Goal: Task Accomplishment & Management: Use online tool/utility

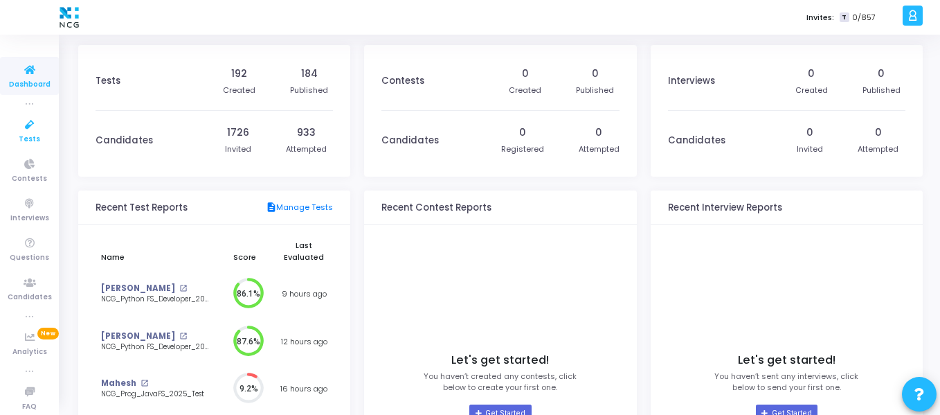
click at [28, 131] on icon at bounding box center [29, 124] width 29 height 17
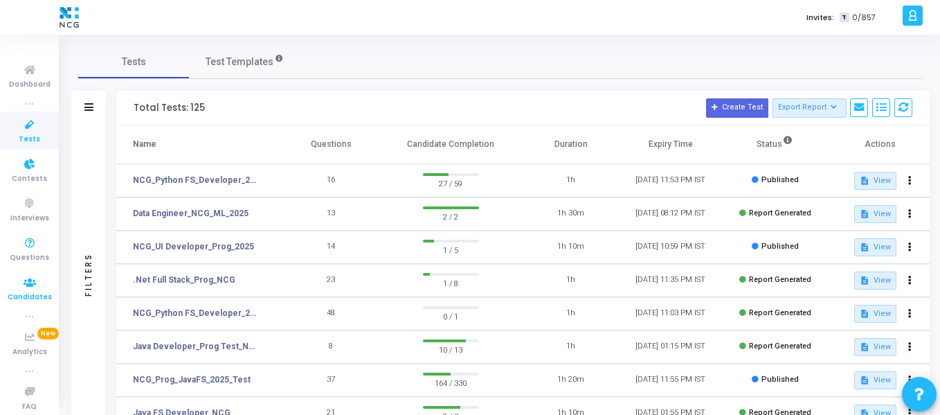
click at [26, 283] on icon at bounding box center [29, 282] width 29 height 17
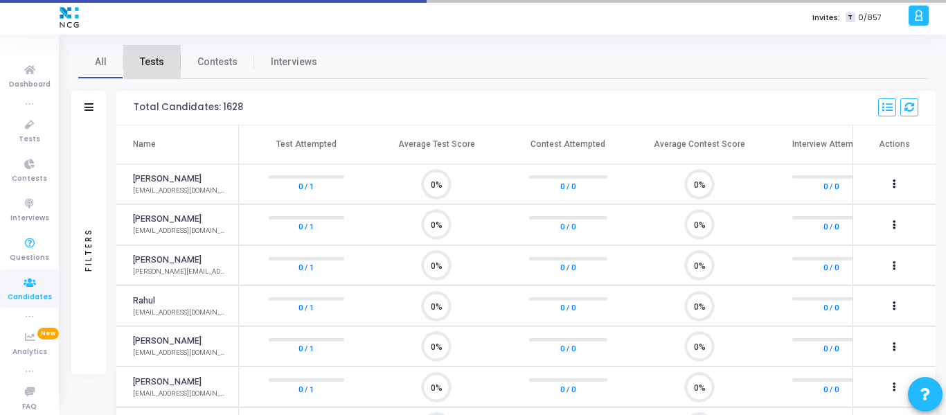
click at [152, 63] on span "Tests" at bounding box center [152, 62] width 24 height 15
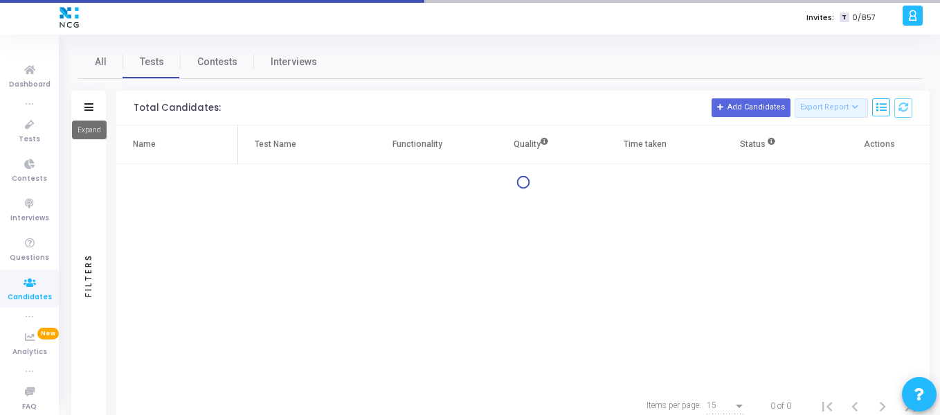
click at [90, 107] on icon at bounding box center [88, 107] width 9 height 8
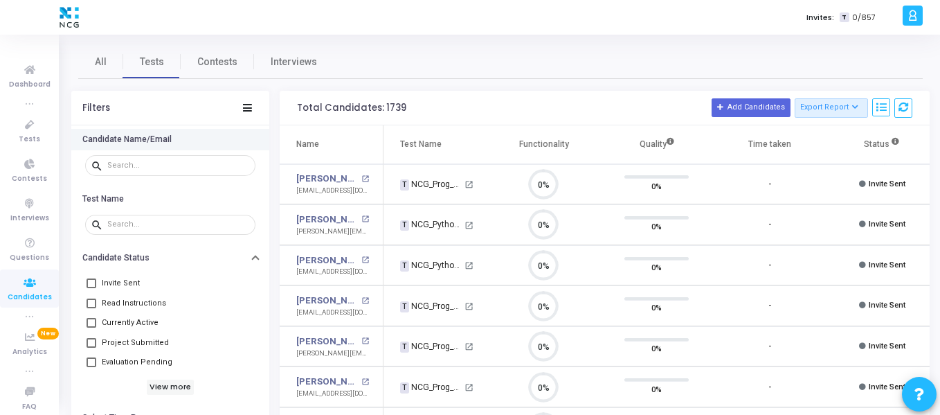
scroll to position [29, 35]
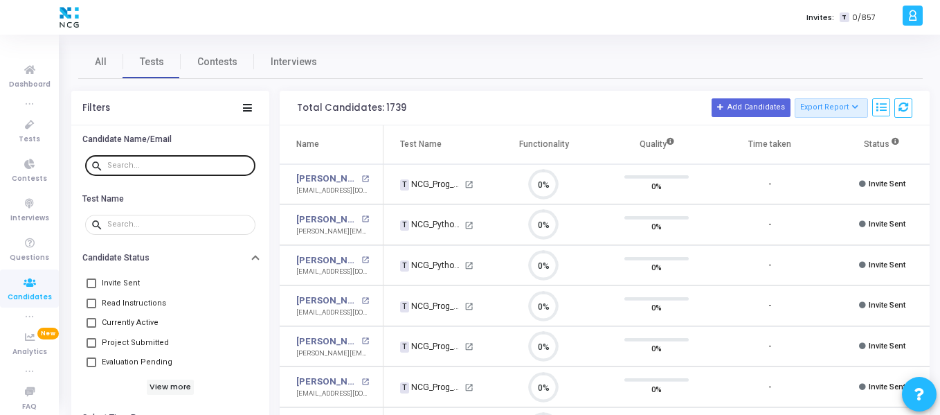
click at [207, 163] on input "text" at bounding box center [178, 165] width 143 height 8
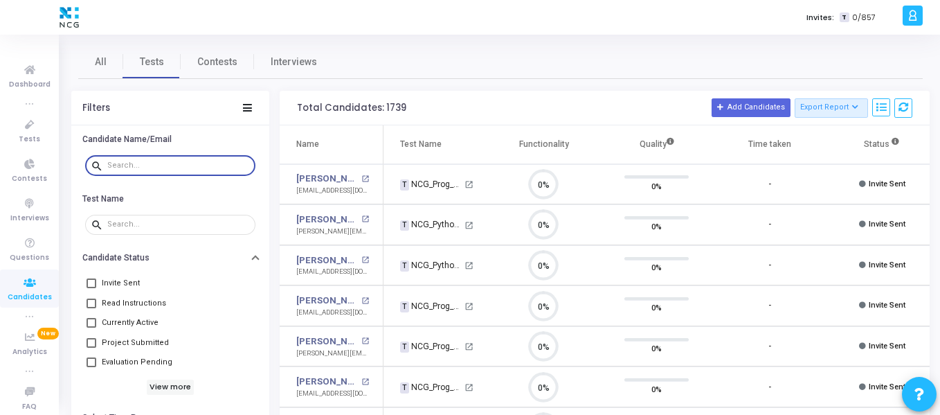
paste input "[PERSON_NAME]"
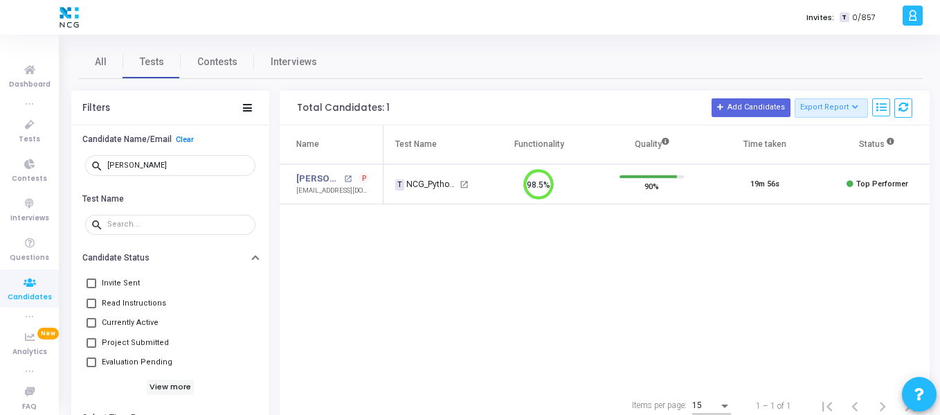
click at [364, 174] on span "P" at bounding box center [364, 178] width 5 height 11
click at [217, 166] on div at bounding box center [470, 207] width 940 height 415
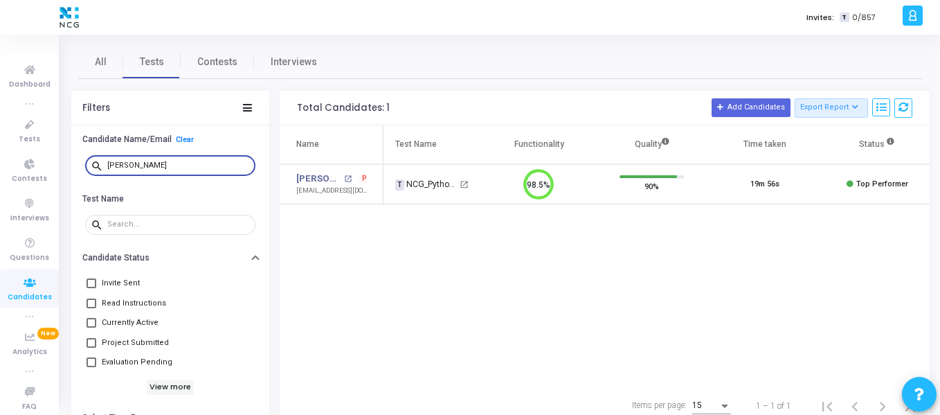
click at [217, 166] on input "[PERSON_NAME]" at bounding box center [178, 165] width 143 height 8
paste input "[PERSON_NAME]"
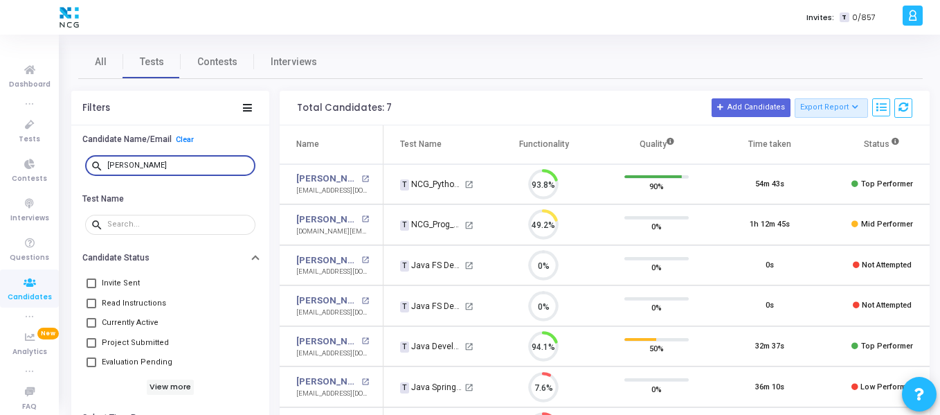
scroll to position [29, 35]
click at [219, 168] on input "[PERSON_NAME]" at bounding box center [178, 165] width 143 height 8
paste input "[PERSON_NAME]"
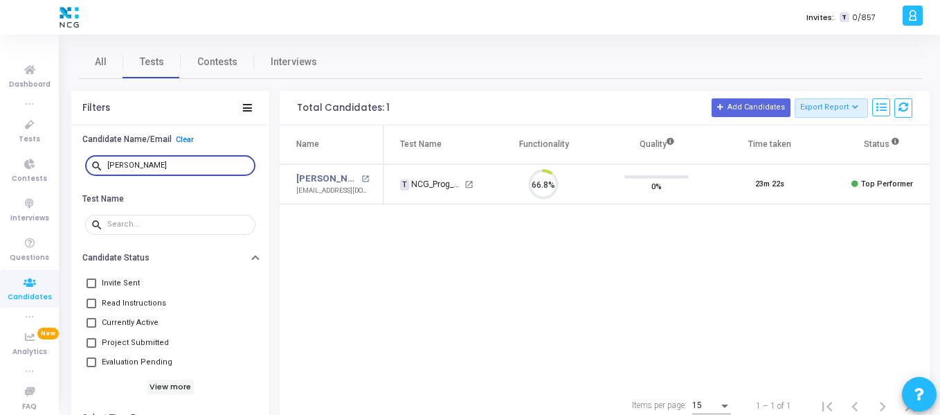
scroll to position [29, 35]
paste input "[PERSON_NAME]"
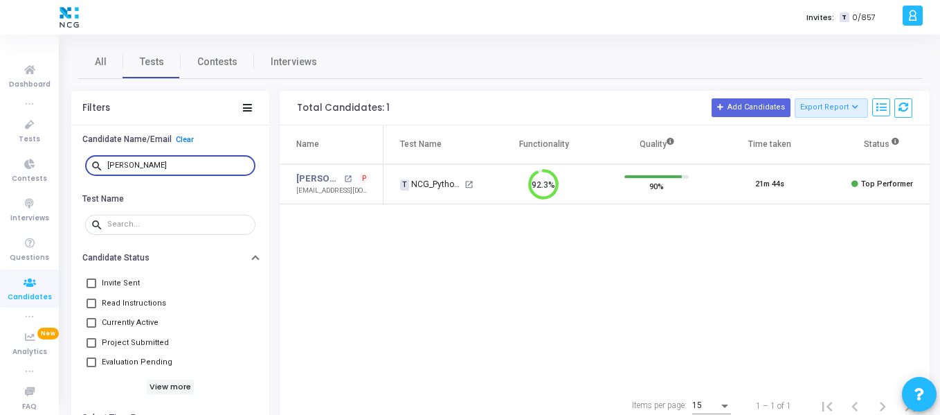
paste input "[PERSON_NAME]"
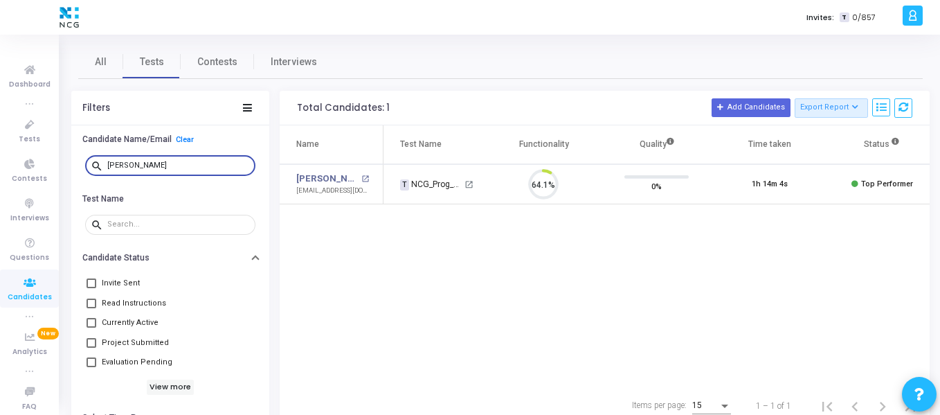
scroll to position [29, 35]
paste input "[PERSON_NAME]"
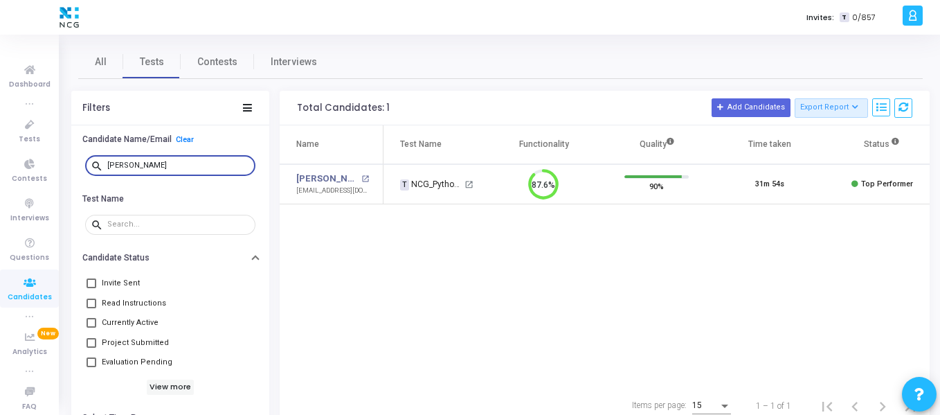
paste input "[PERSON_NAME]"
type input "[PERSON_NAME]"
